Goal: Task Accomplishment & Management: Use online tool/utility

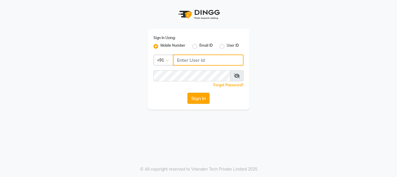
type input "9930002205"
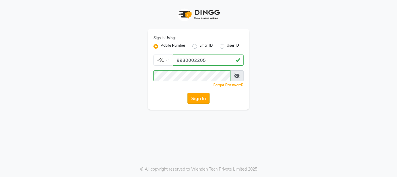
click at [191, 98] on button "Sign In" at bounding box center [199, 98] width 22 height 11
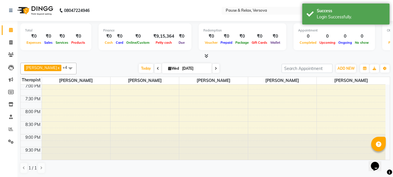
scroll to position [204, 0]
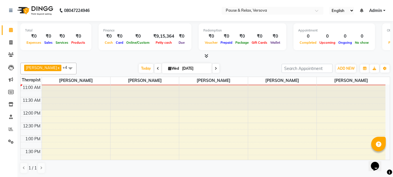
click at [215, 69] on icon at bounding box center [216, 68] width 2 height 3
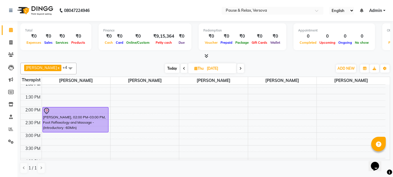
scroll to position [53, 0]
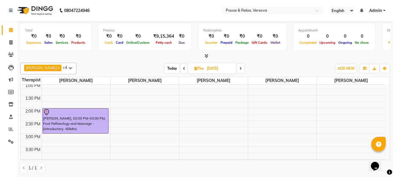
click at [239, 67] on icon at bounding box center [240, 68] width 2 height 3
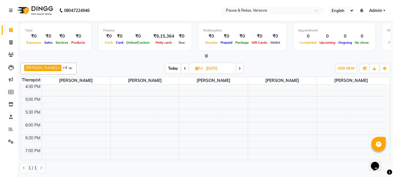
scroll to position [206, 0]
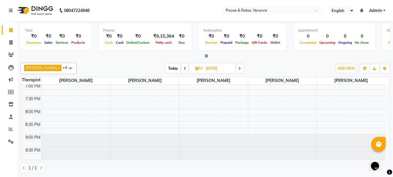
click at [238, 68] on span at bounding box center [239, 68] width 7 height 9
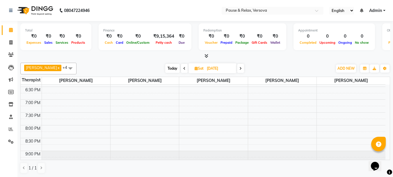
click at [240, 69] on span at bounding box center [240, 68] width 7 height 9
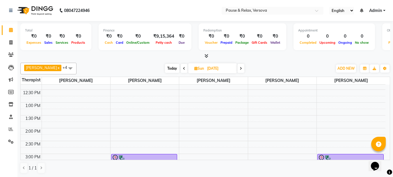
scroll to position [0, 0]
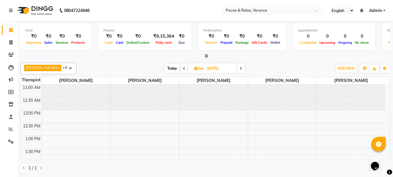
click at [165, 72] on span "Today" at bounding box center [172, 68] width 15 height 9
type input "[DATE]"
